Goal: Task Accomplishment & Management: Use online tool/utility

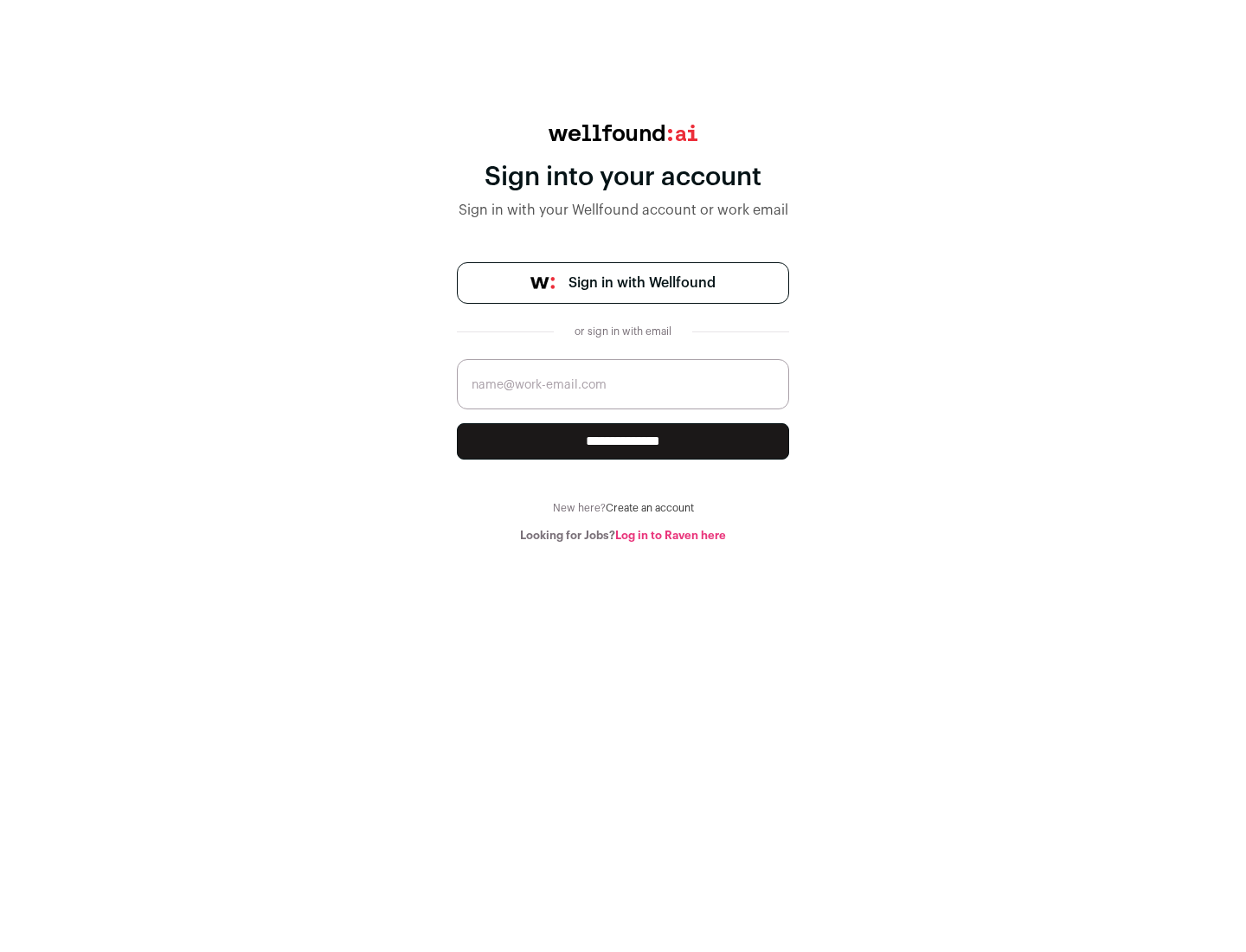
click at [641, 283] on span "Sign in with Wellfound" at bounding box center [642, 282] width 147 height 21
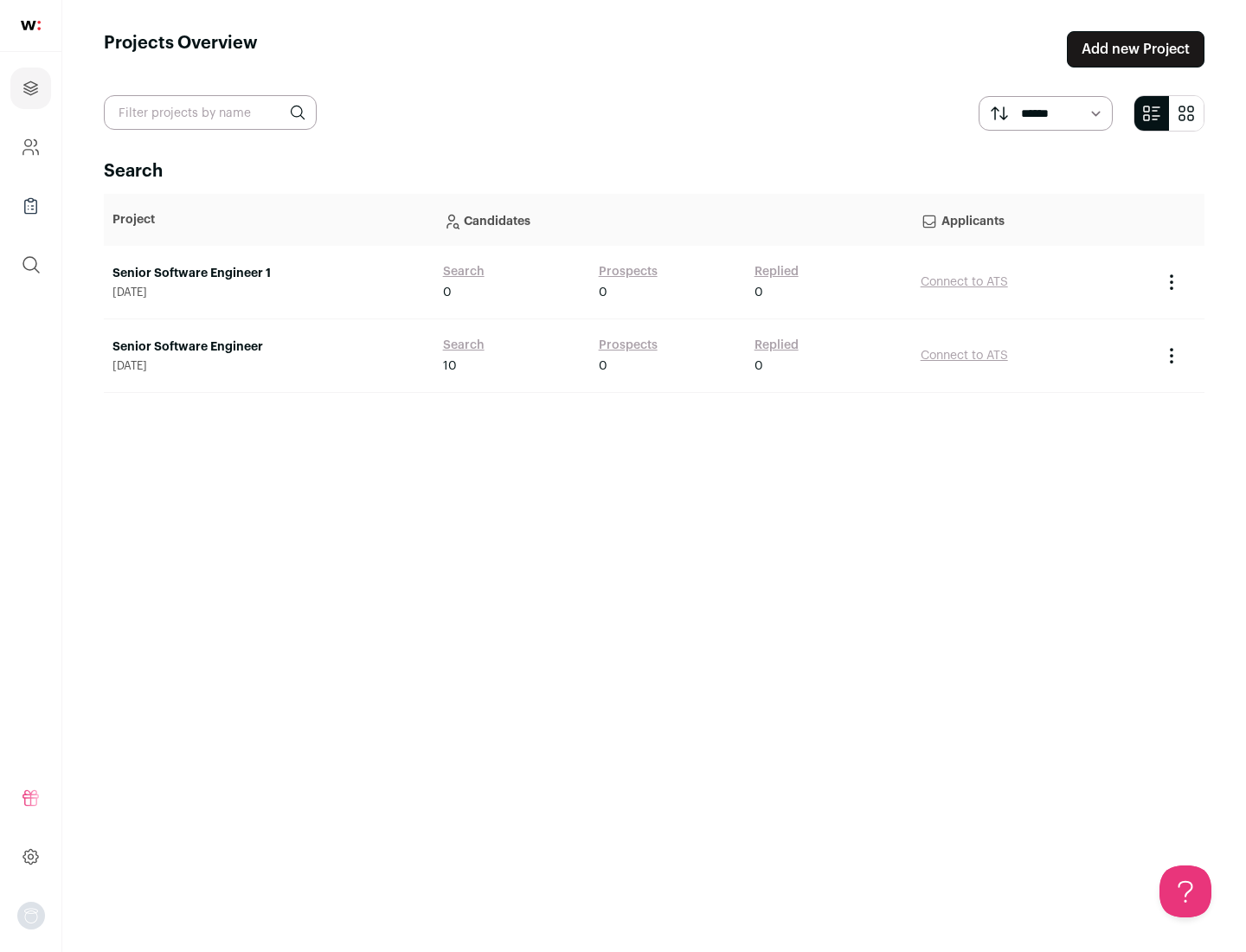
click at [269, 347] on link "Senior Software Engineer" at bounding box center [269, 347] width 314 height 17
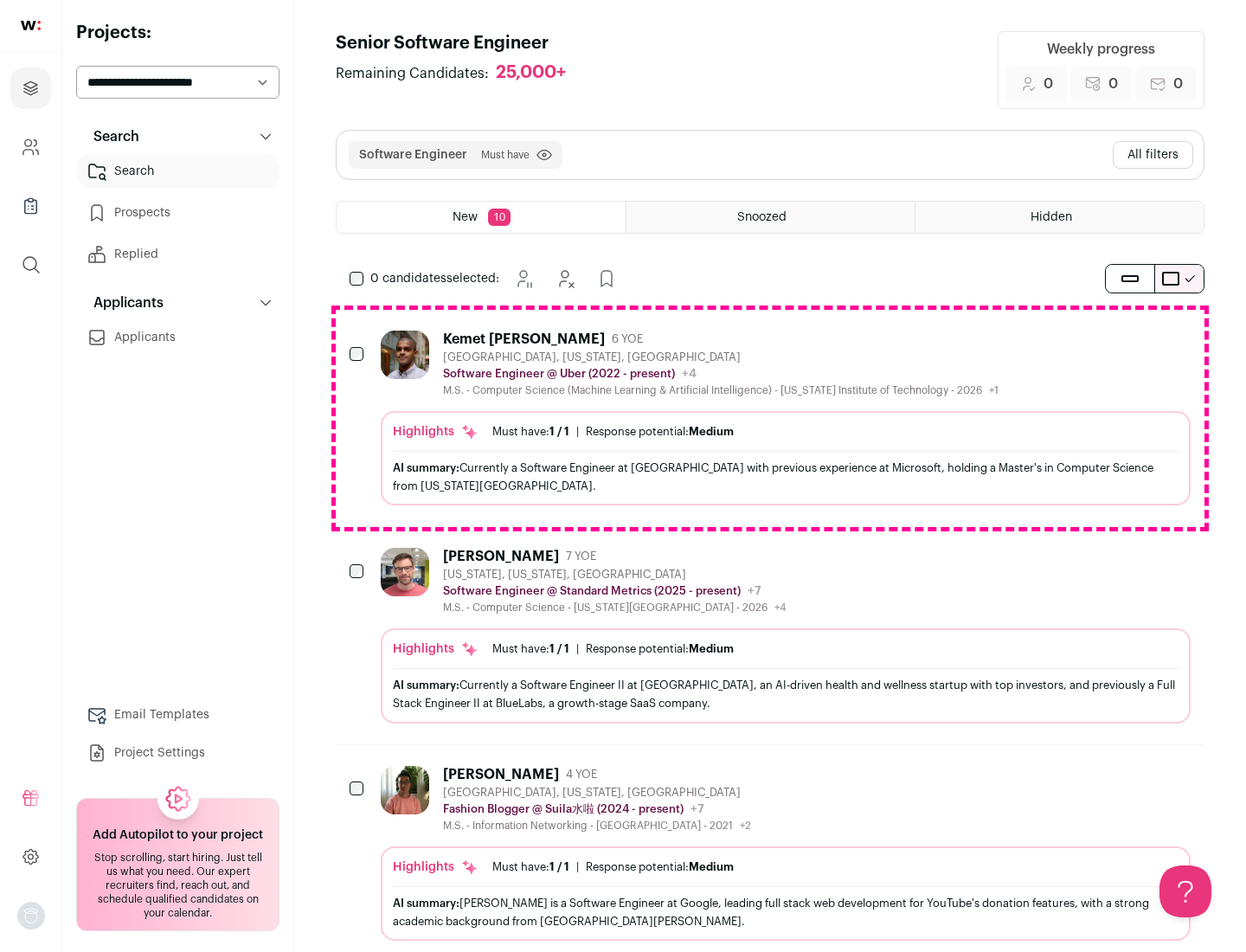
click at [770, 418] on div "Highlights Must have: 1 / 1 How many must haves have been fulfilled? | Response…" at bounding box center [785, 458] width 809 height 95
